Goal: Transaction & Acquisition: Purchase product/service

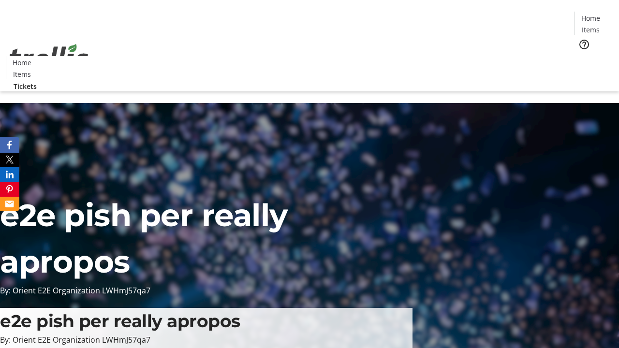
click at [582, 56] on span "Tickets" at bounding box center [593, 61] width 23 height 10
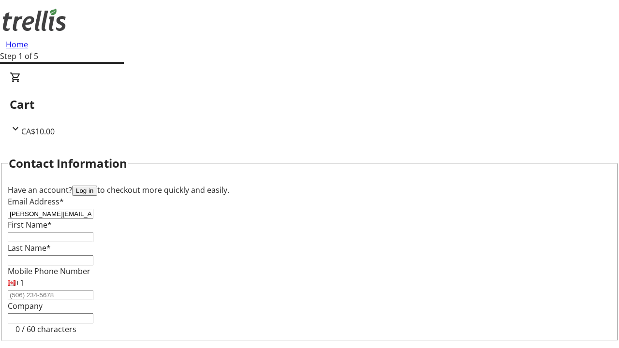
type input "[PERSON_NAME][EMAIL_ADDRESS][DOMAIN_NAME]"
type input "[PERSON_NAME]"
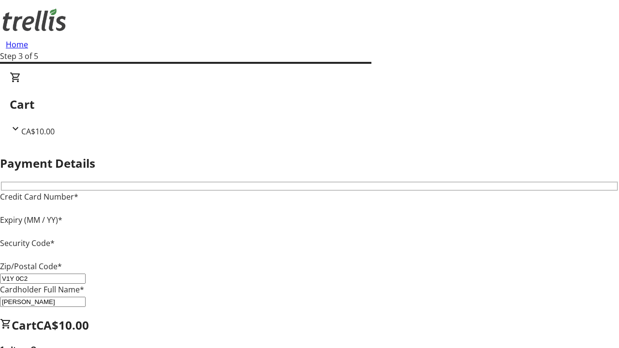
type input "V1Y 0C2"
